Goal: Transaction & Acquisition: Book appointment/travel/reservation

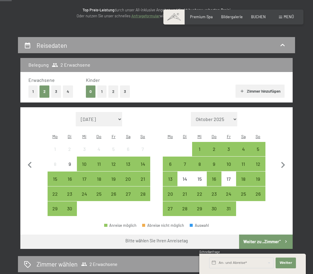
scroll to position [77, 0]
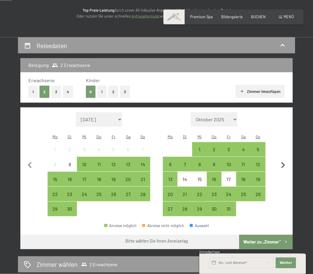
click at [285, 159] on icon "button" at bounding box center [282, 165] width 13 height 13
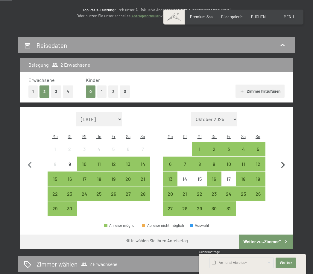
select select "[DATE]"
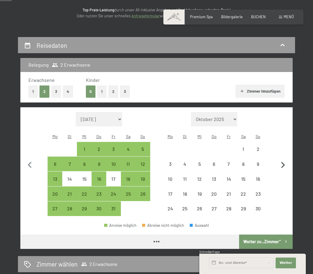
select select "[DATE]"
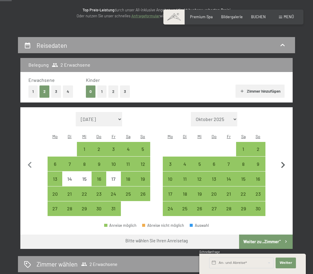
click at [285, 160] on icon "button" at bounding box center [282, 165] width 13 height 13
select select "[DATE]"
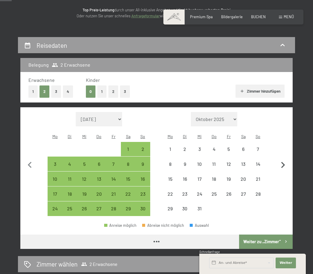
click at [285, 161] on icon "button" at bounding box center [282, 165] width 13 height 13
select select "[DATE]"
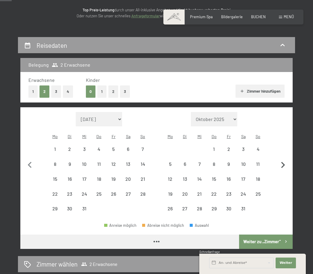
select select "[DATE]"
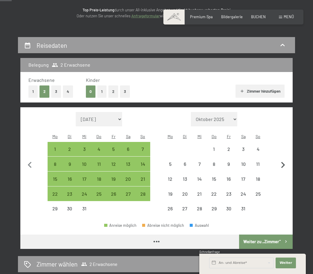
click at [282, 162] on icon "button" at bounding box center [283, 165] width 4 height 6
select select "[DATE]"
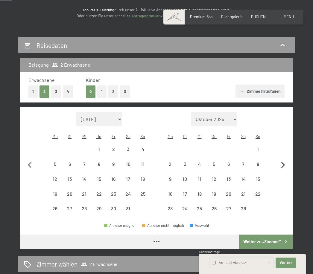
select select "[DATE]"
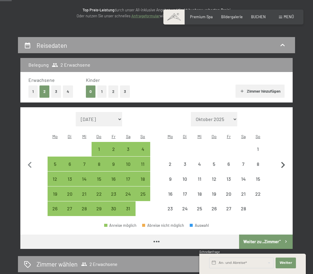
click at [281, 159] on icon "button" at bounding box center [282, 165] width 13 height 13
select select "[DATE]"
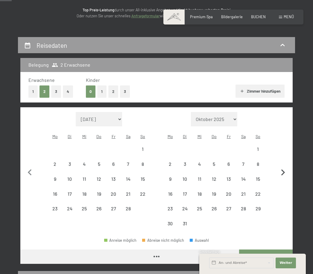
select select "[DATE]"
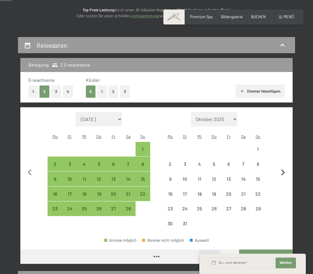
click at [281, 160] on button "button" at bounding box center [282, 171] width 13 height 119
select select "[DATE]"
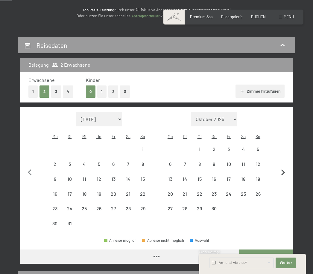
click at [282, 166] on icon "button" at bounding box center [282, 172] width 13 height 13
select select "[DATE]"
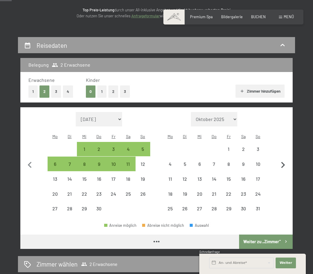
select select "[DATE]"
click at [144, 162] on div "12" at bounding box center [142, 168] width 13 height 13
select select "[DATE]"
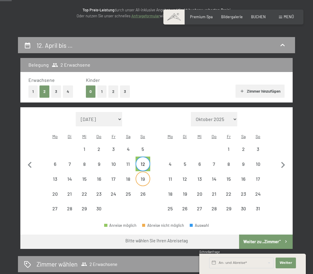
click at [144, 177] on div "19" at bounding box center [142, 183] width 13 height 13
select select "[DATE]"
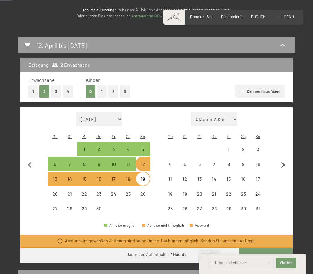
click at [282, 161] on icon "button" at bounding box center [282, 165] width 13 height 13
select select "[DATE]"
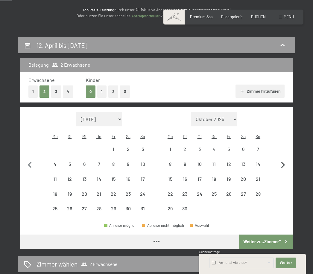
select select "[DATE]"
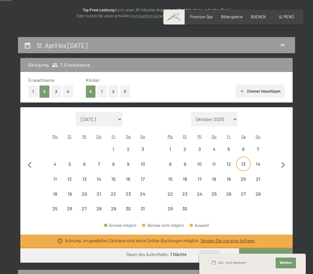
click at [245, 162] on div "13" at bounding box center [242, 168] width 13 height 13
select select "[DATE]"
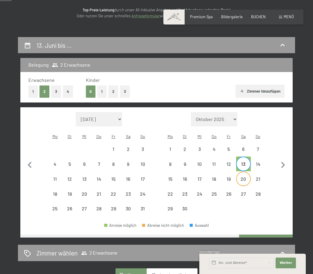
click at [245, 177] on div "20" at bounding box center [242, 183] width 13 height 13
select select "[DATE]"
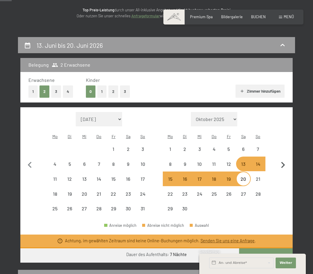
click at [284, 159] on icon "button" at bounding box center [282, 165] width 13 height 13
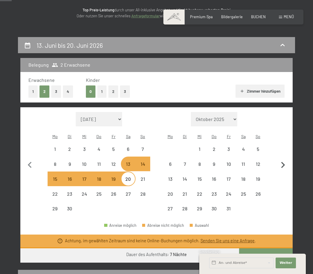
select select "[DATE]"
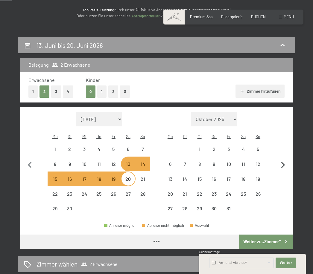
select select "[DATE]"
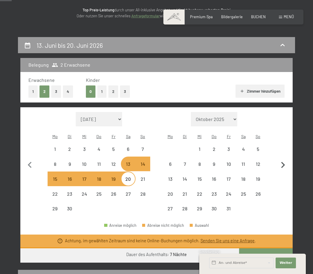
click at [283, 159] on icon "button" at bounding box center [282, 165] width 13 height 13
select select "[DATE]"
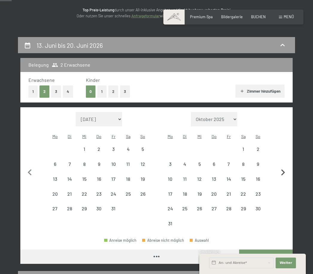
select select "[DATE]"
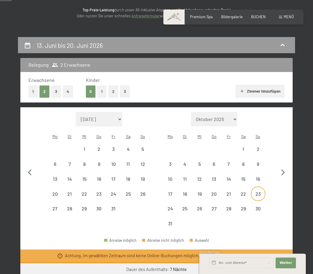
click at [260, 192] on div "23" at bounding box center [257, 198] width 13 height 13
select select "[DATE]"
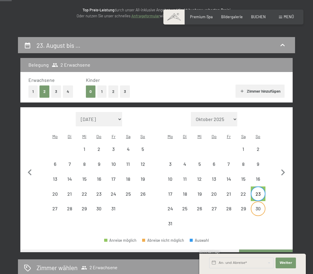
click at [258, 206] on div "30" at bounding box center [257, 212] width 13 height 13
select select "[DATE]"
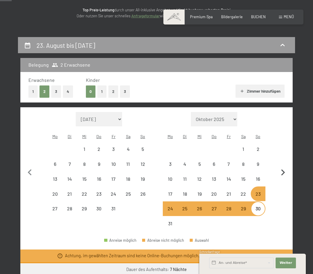
click at [282, 169] on icon "button" at bounding box center [283, 172] width 4 height 6
select select "[DATE]"
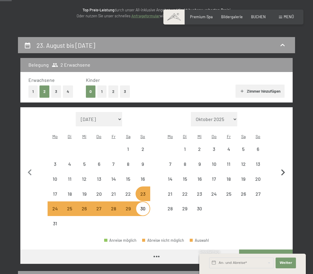
select select "[DATE]"
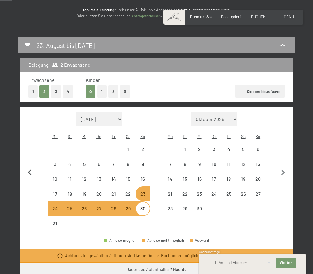
click at [29, 166] on icon "button" at bounding box center [30, 172] width 13 height 13
select select "[DATE]"
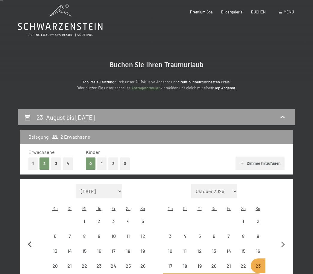
scroll to position [0, 0]
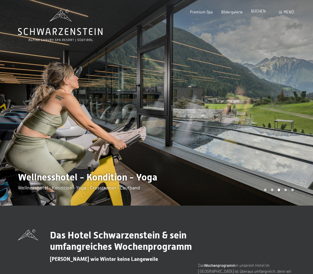
click at [260, 13] on span "BUCHEN" at bounding box center [258, 11] width 15 height 5
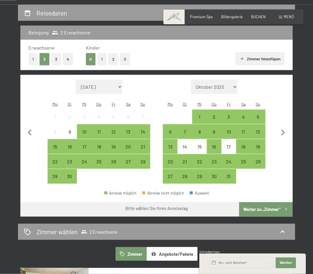
scroll to position [115, 0]
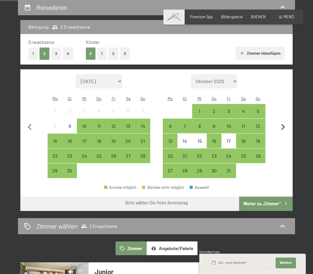
click at [287, 121] on icon "button" at bounding box center [282, 127] width 13 height 13
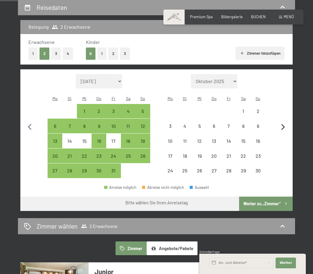
select select "[DATE]"
click at [282, 122] on icon "button" at bounding box center [282, 127] width 13 height 13
select select "[DATE]"
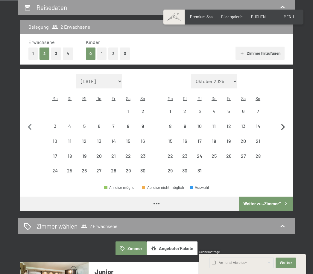
select select "[DATE]"
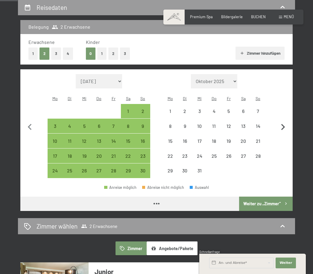
click at [281, 121] on icon "button" at bounding box center [282, 127] width 13 height 13
select select "[DATE]"
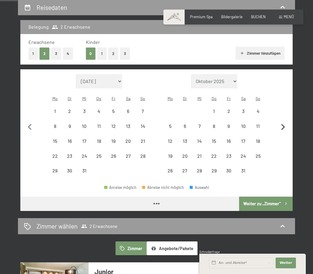
select select "[DATE]"
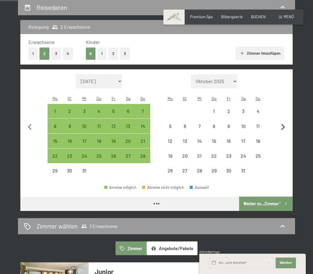
select select "[DATE]"
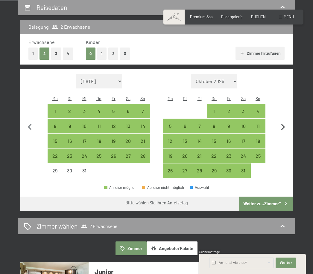
click at [283, 124] on icon "button" at bounding box center [283, 127] width 4 height 6
select select "[DATE]"
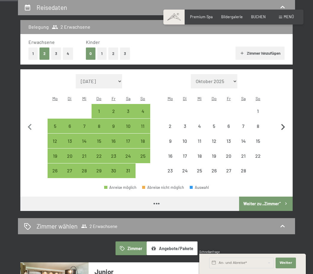
select select "[DATE]"
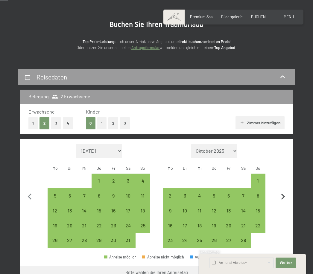
scroll to position [51, 0]
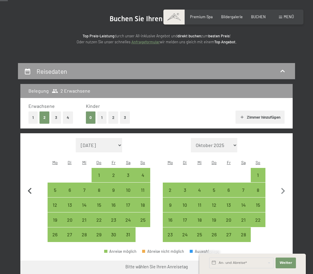
click at [33, 185] on icon "button" at bounding box center [30, 191] width 13 height 13
select select "[DATE]"
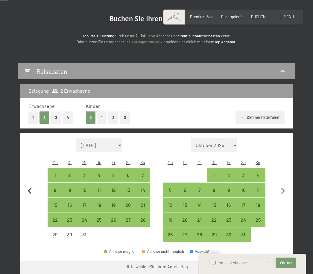
click at [31, 186] on icon "button" at bounding box center [30, 191] width 13 height 13
select select "[DATE]"
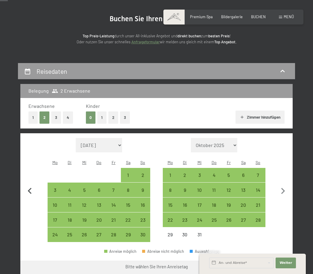
click at [33, 186] on icon "button" at bounding box center [30, 191] width 13 height 13
select select "[DATE]"
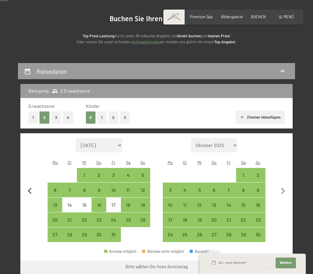
click at [34, 187] on icon "button" at bounding box center [30, 191] width 13 height 13
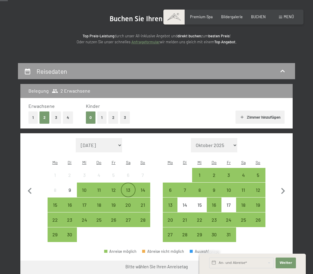
click at [131, 183] on div "13" at bounding box center [127, 189] width 13 height 13
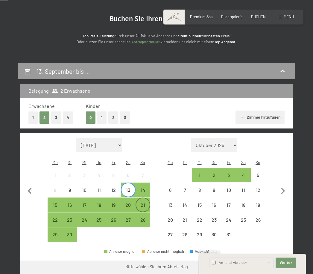
click at [145, 203] on div "21" at bounding box center [142, 209] width 13 height 13
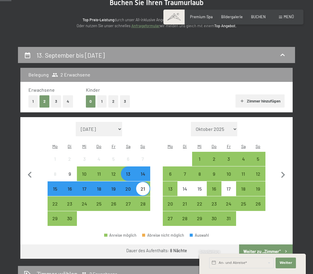
click at [270, 246] on button "Weiter zu „Zimmer“" at bounding box center [266, 251] width 54 height 14
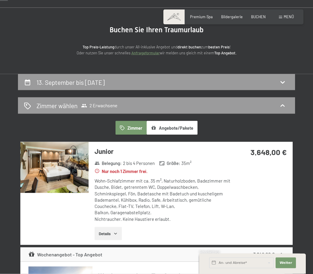
scroll to position [42, 0]
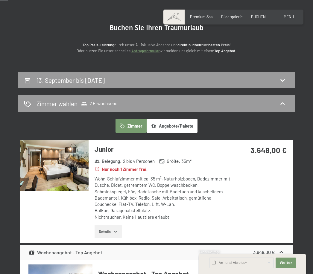
click at [179, 125] on button "Angebote/Pakete" at bounding box center [171, 126] width 51 height 14
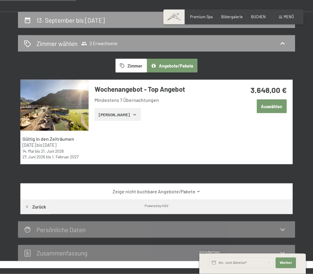
click at [132, 113] on icon "button" at bounding box center [134, 114] width 5 height 5
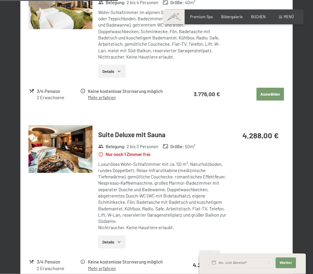
scroll to position [462, 0]
